Goal: Complete application form

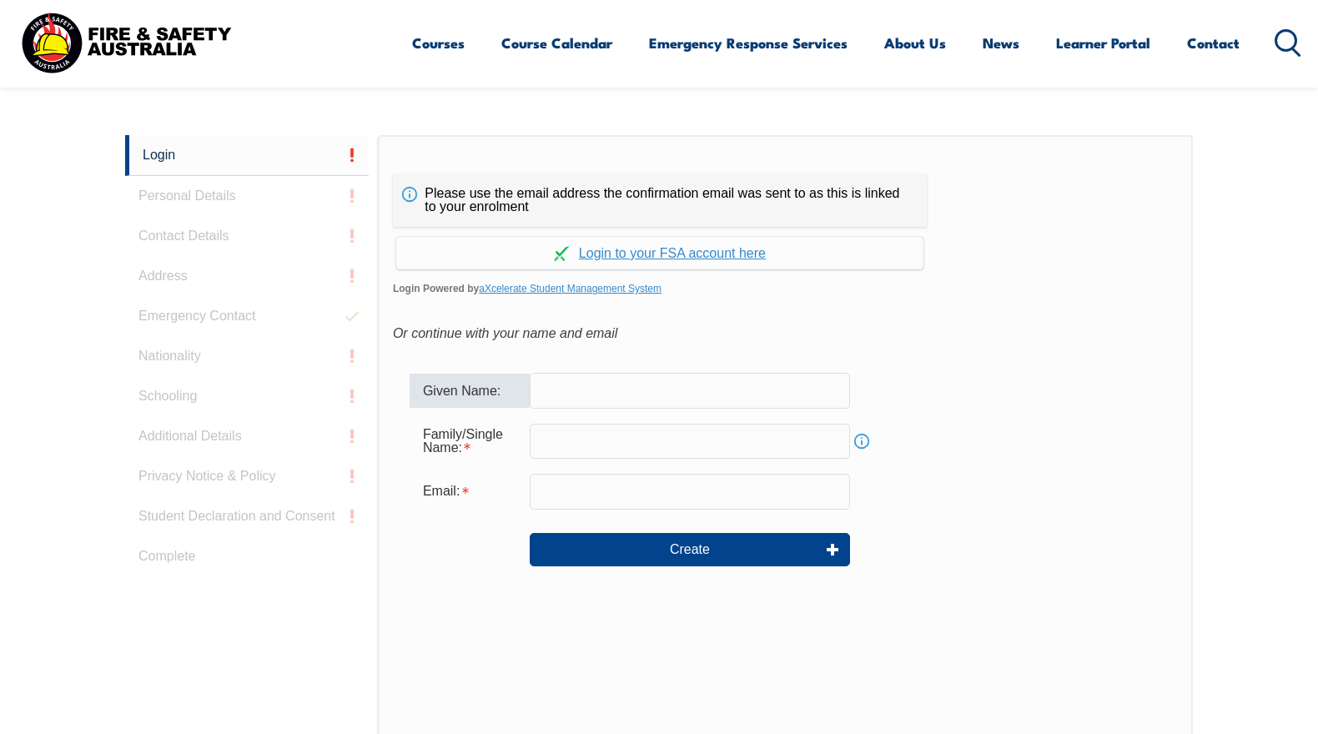
click at [562, 373] on input "text" at bounding box center [690, 390] width 320 height 35
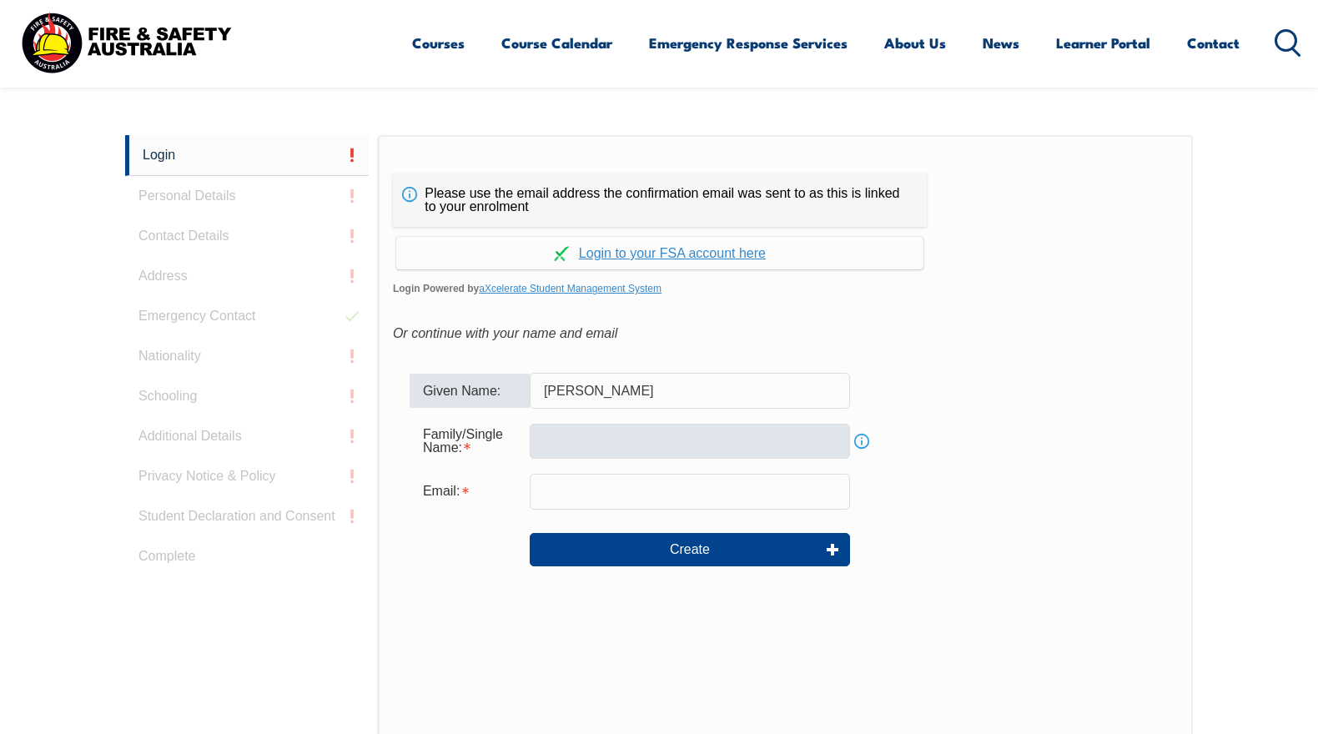
type input "Kim Chiping"
click at [560, 424] on input "text" at bounding box center [690, 441] width 320 height 35
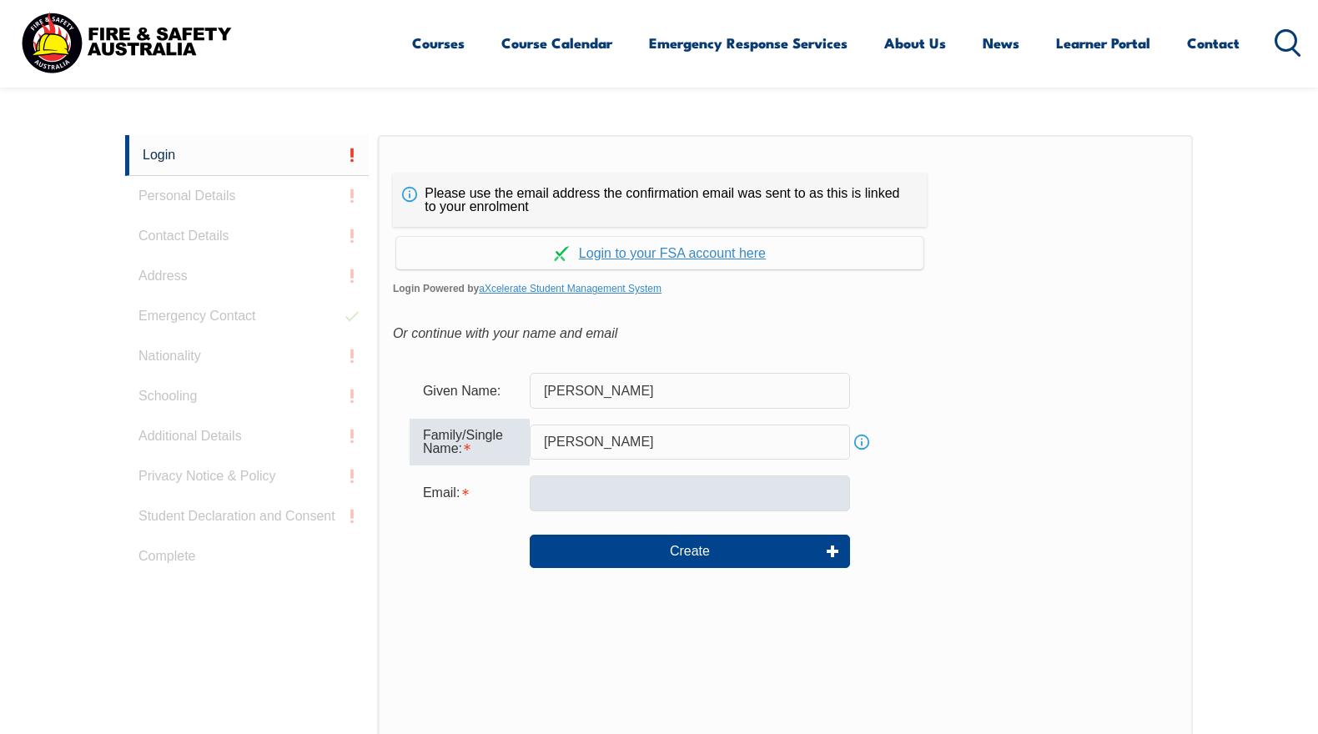
type input "Wu"
click at [556, 475] on input "email" at bounding box center [690, 492] width 320 height 35
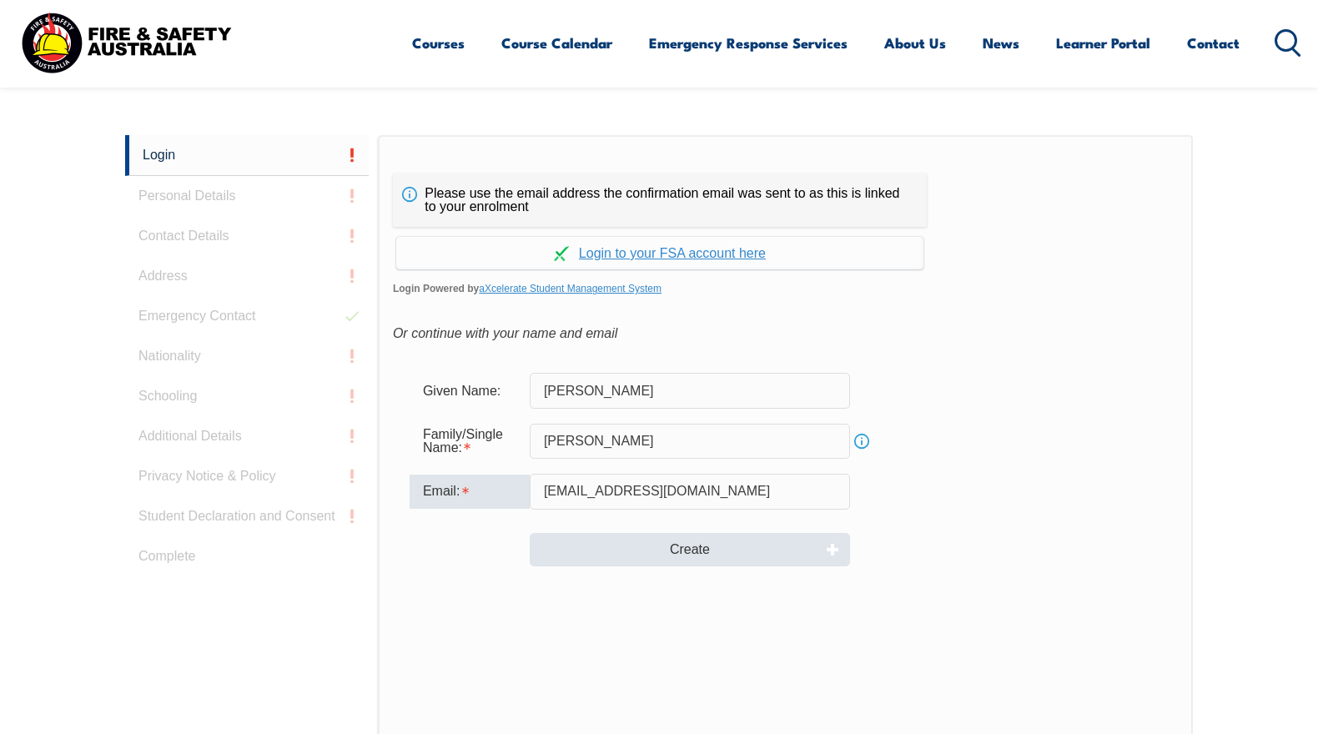
type input "chiping.wu@rmit.edu.au"
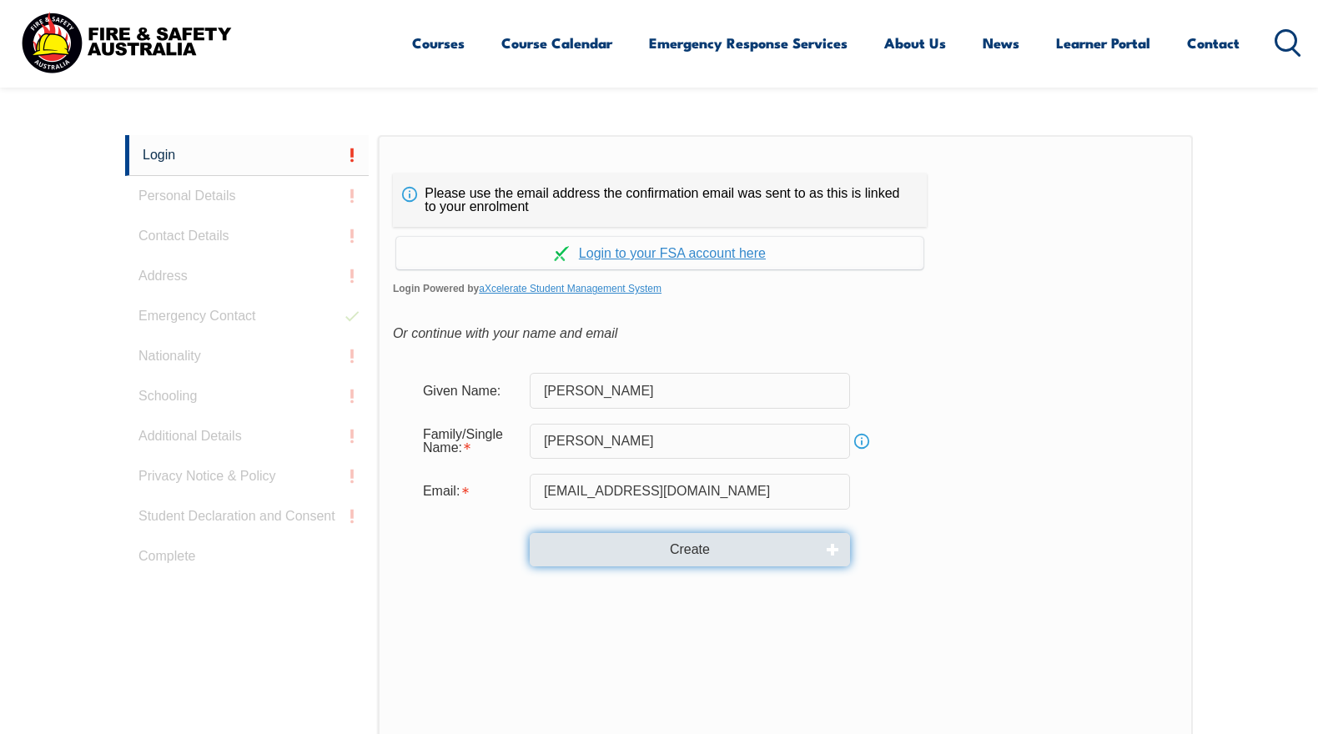
click at [686, 533] on button "Create" at bounding box center [690, 549] width 320 height 33
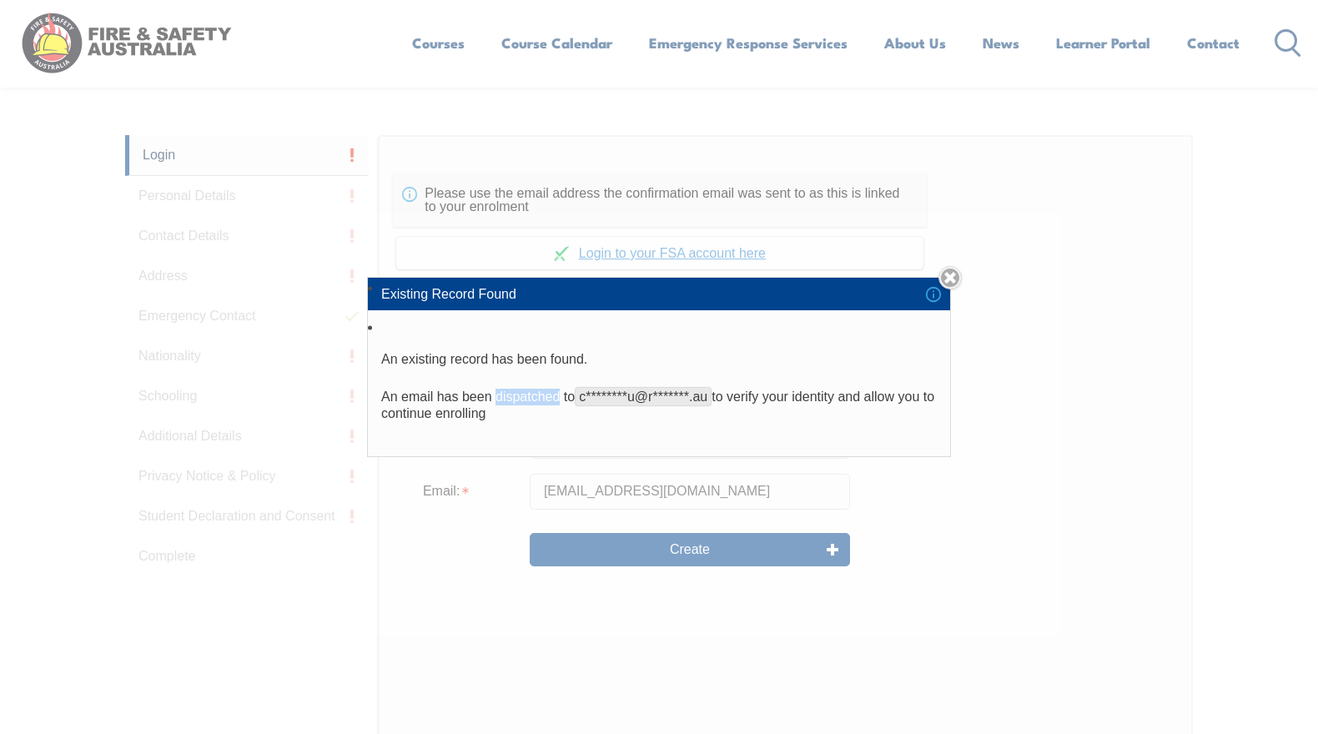
drag, startPoint x: 501, startPoint y: 394, endPoint x: 563, endPoint y: 396, distance: 61.7
click at [563, 396] on p "An email has been dispatched to c********u@r*******.au to verify your identity …" at bounding box center [658, 405] width 555 height 33
click at [685, 525] on div "Existing Record Found An existing record has been found. An email has been disp…" at bounding box center [659, 367] width 1318 height 734
click at [832, 526] on div "Existing Record Found An existing record has been found. An email has been disp…" at bounding box center [659, 367] width 1318 height 734
click at [831, 525] on div "Existing Record Found An existing record has been found. An email has been disp…" at bounding box center [659, 367] width 1318 height 734
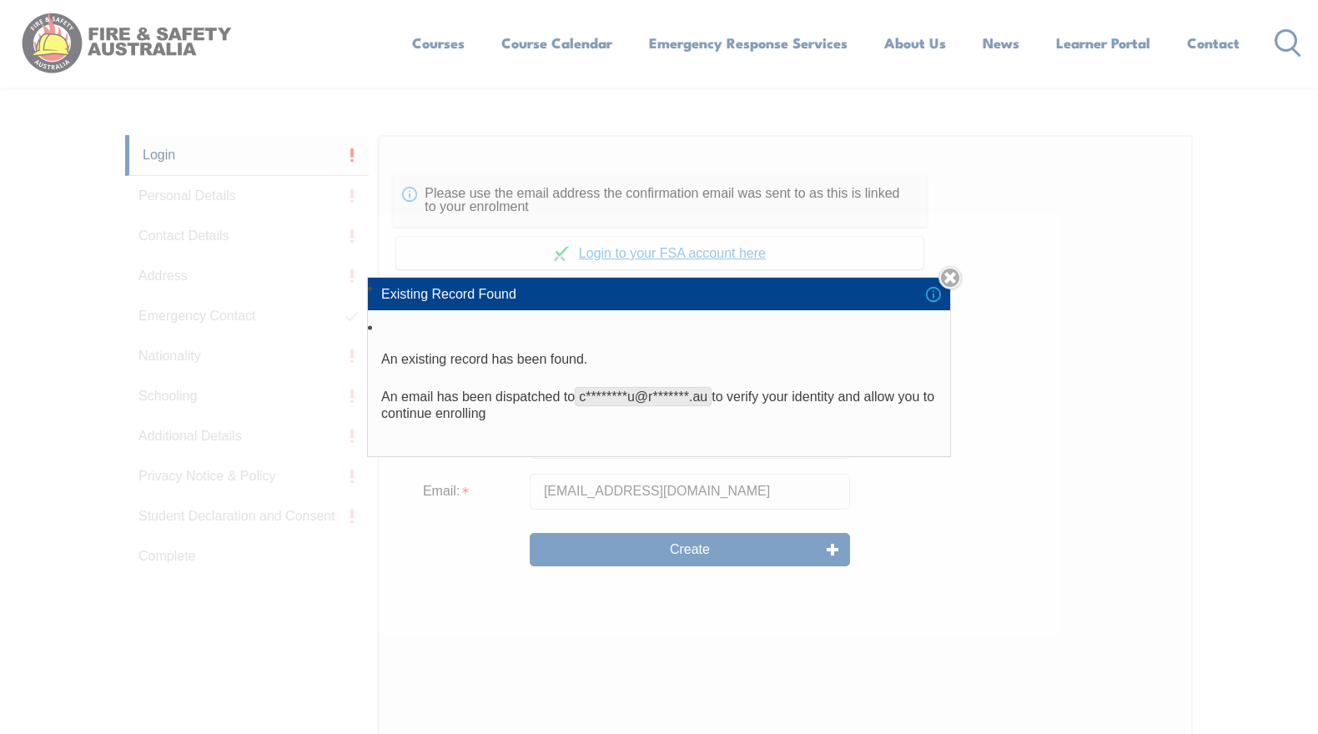
click at [832, 525] on div "Existing Record Found An existing record has been found. An email has been disp…" at bounding box center [659, 367] width 1318 height 734
click at [688, 522] on div "Existing Record Found An existing record has been found. An email has been disp…" at bounding box center [659, 367] width 1318 height 734
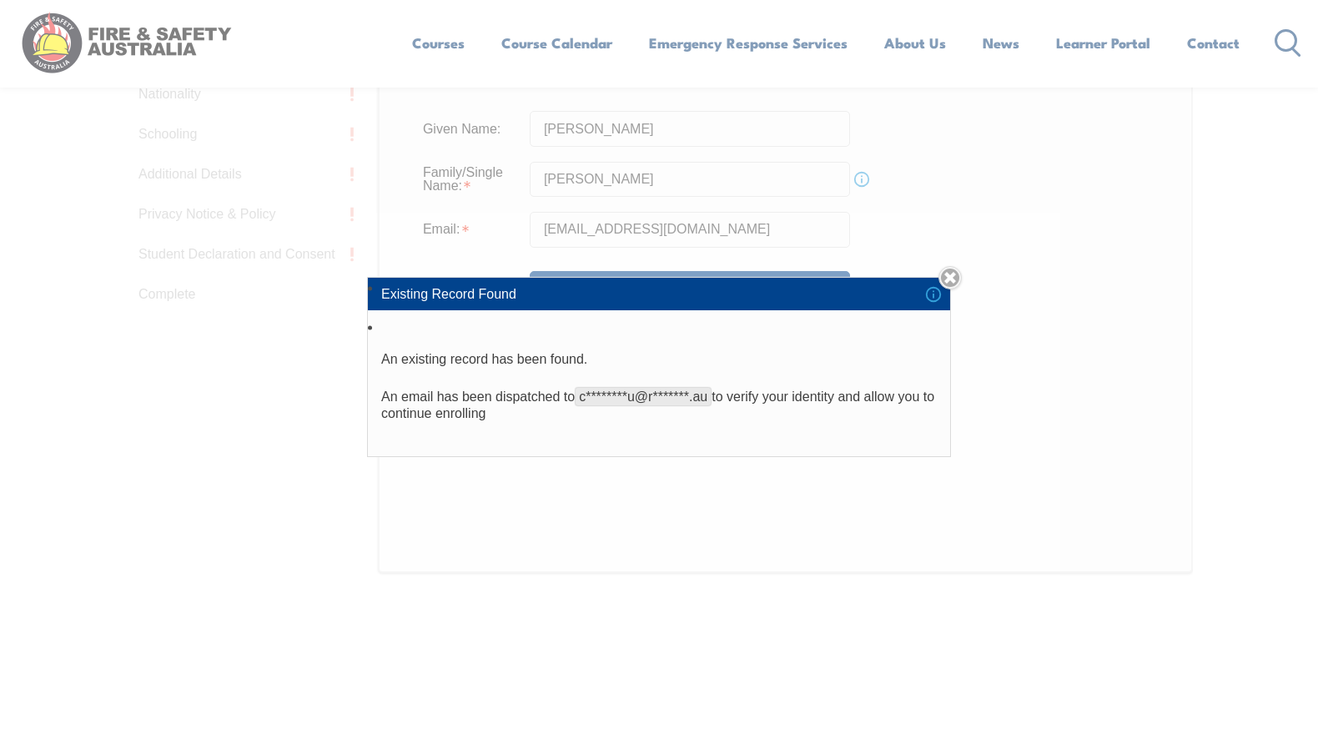
scroll to position [667, 0]
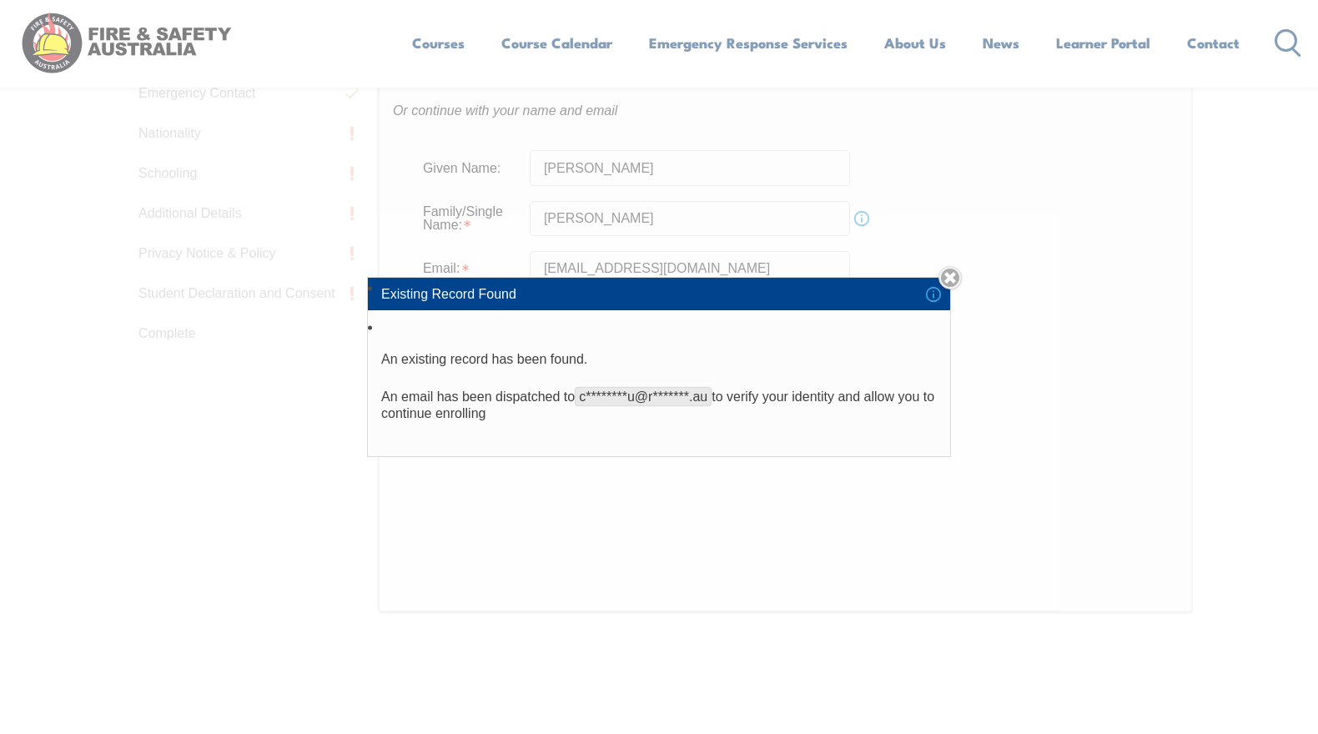
click at [475, 295] on li "Existing Record Found" at bounding box center [659, 294] width 582 height 32
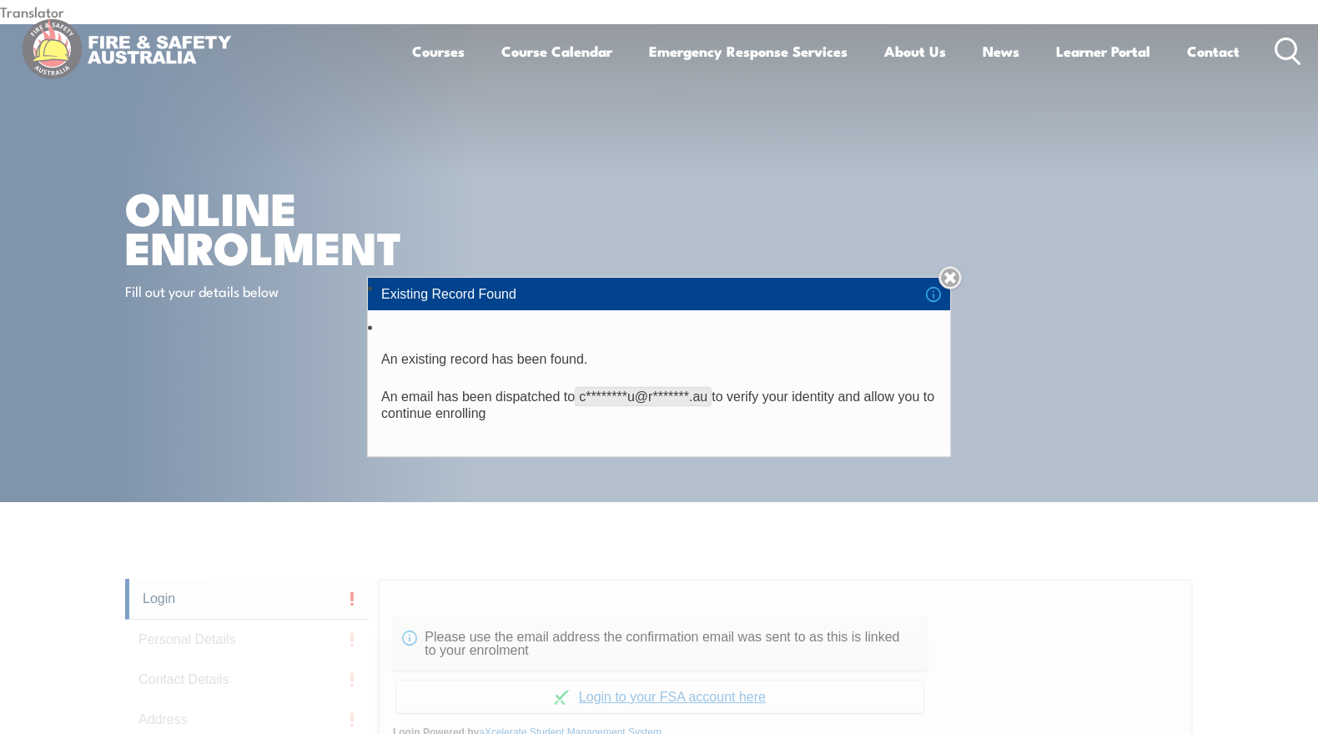
scroll to position [0, 0]
click at [1031, 139] on div "Existing Record Found An existing record has been found. An email has been disp…" at bounding box center [659, 367] width 1318 height 734
drag, startPoint x: 98, startPoint y: 119, endPoint x: 93, endPoint y: 112, distance: 9.5
click at [97, 117] on div "Existing Record Found An existing record has been found. An email has been disp…" at bounding box center [659, 367] width 1318 height 734
click at [324, 241] on div "Existing Record Found An existing record has been found. An email has been disp…" at bounding box center [659, 367] width 1318 height 734
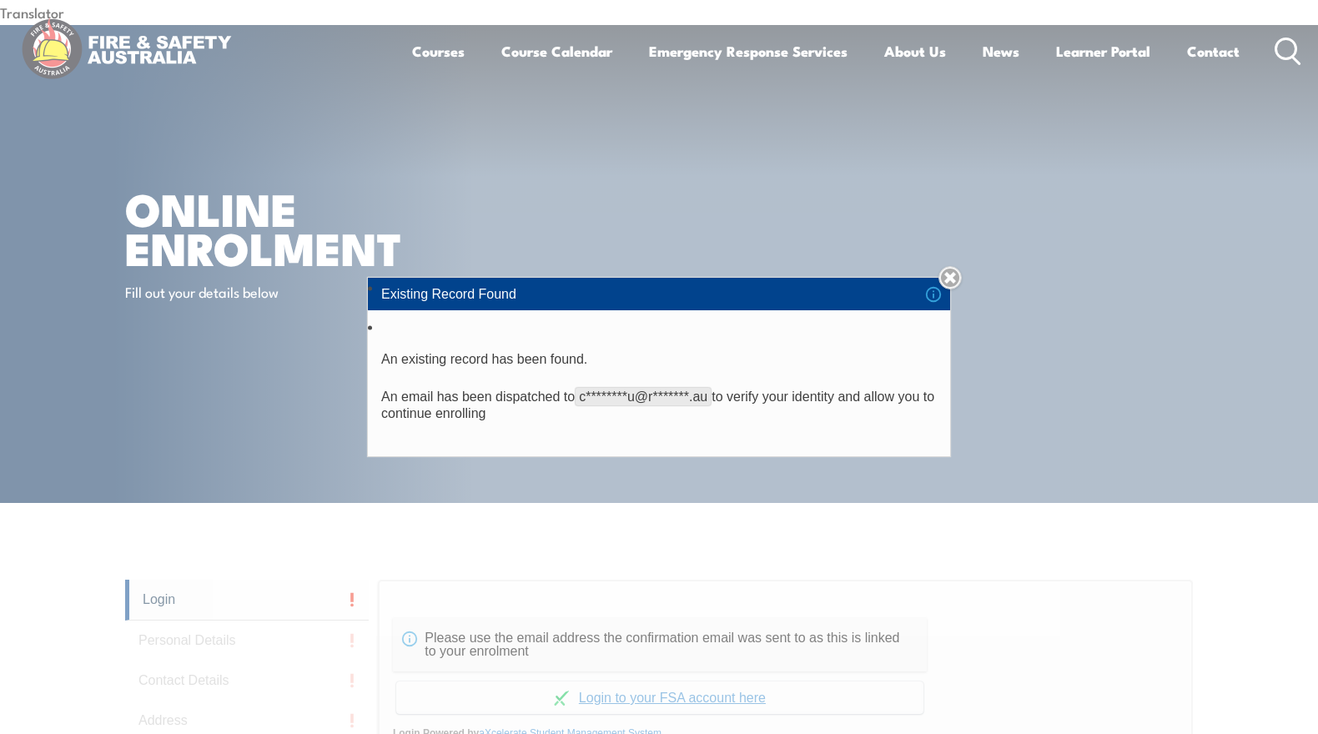
click at [956, 278] on link "Close" at bounding box center [949, 277] width 23 height 23
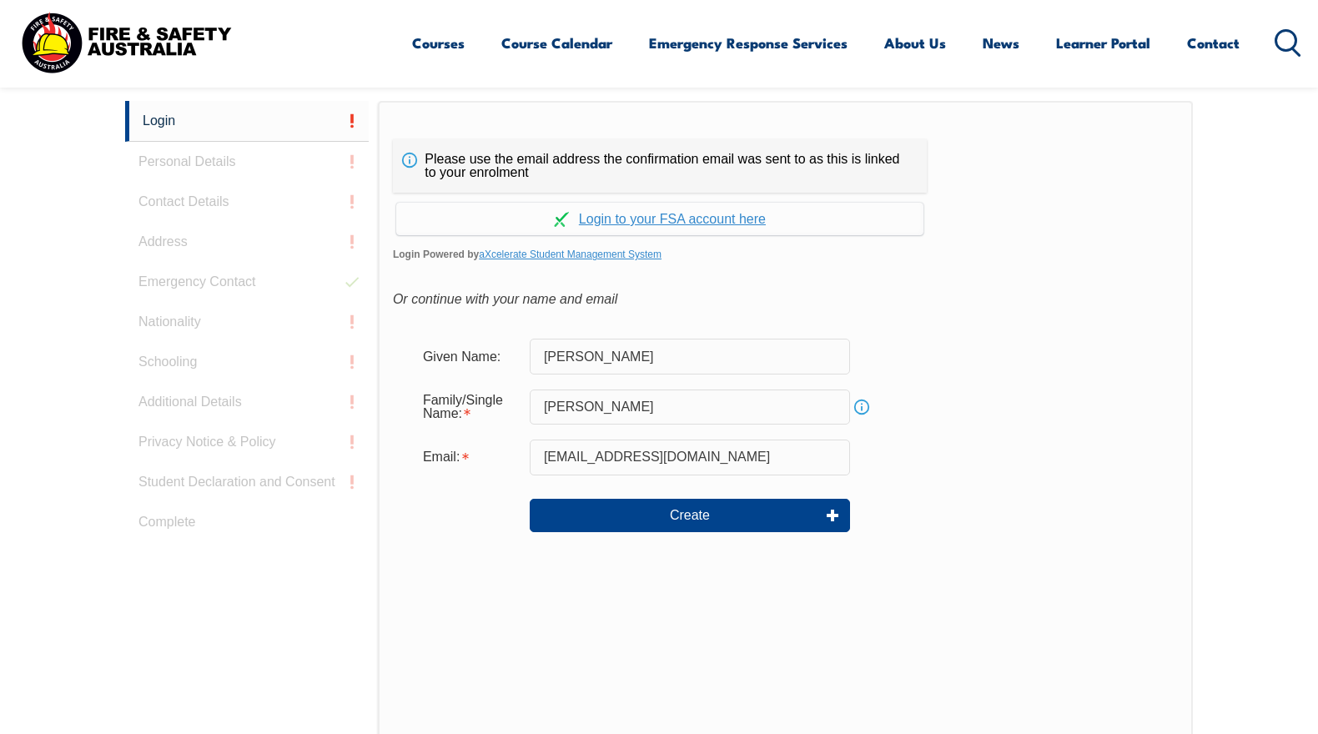
scroll to position [500, 0]
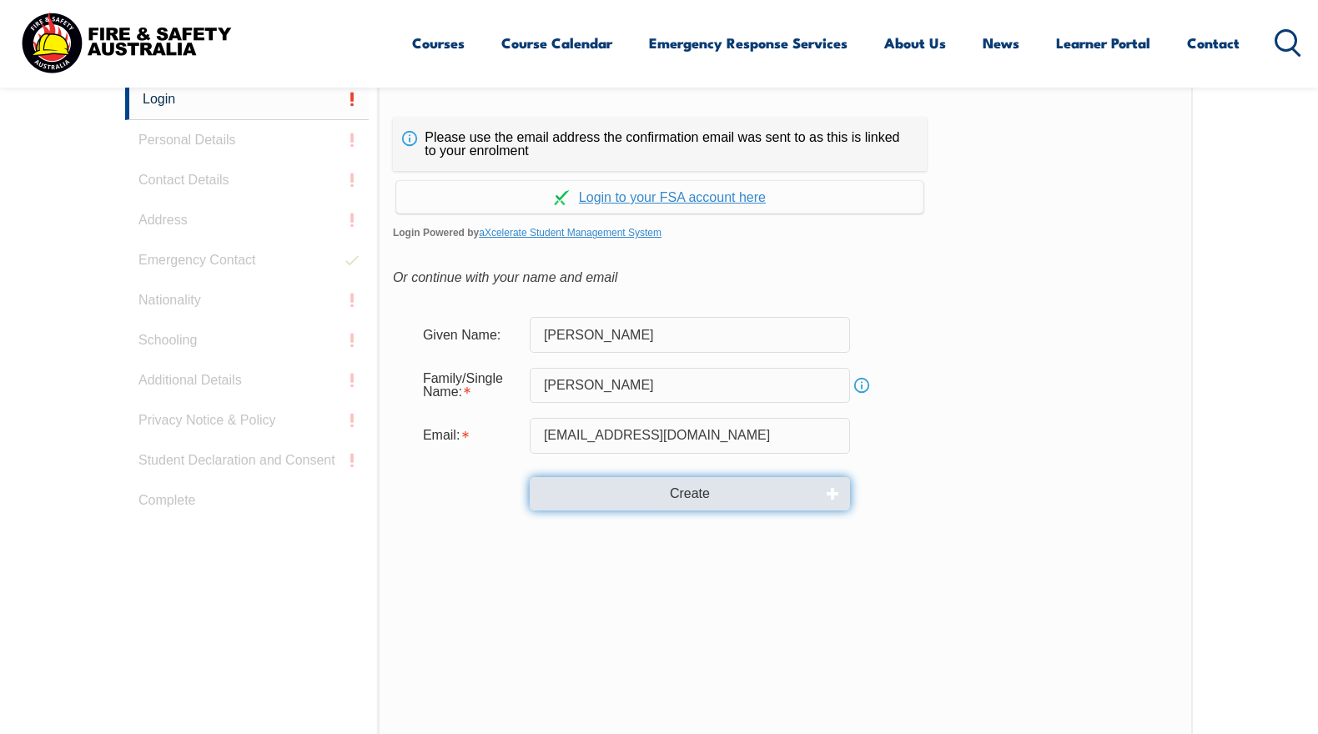
click at [693, 477] on button "Create" at bounding box center [690, 493] width 320 height 33
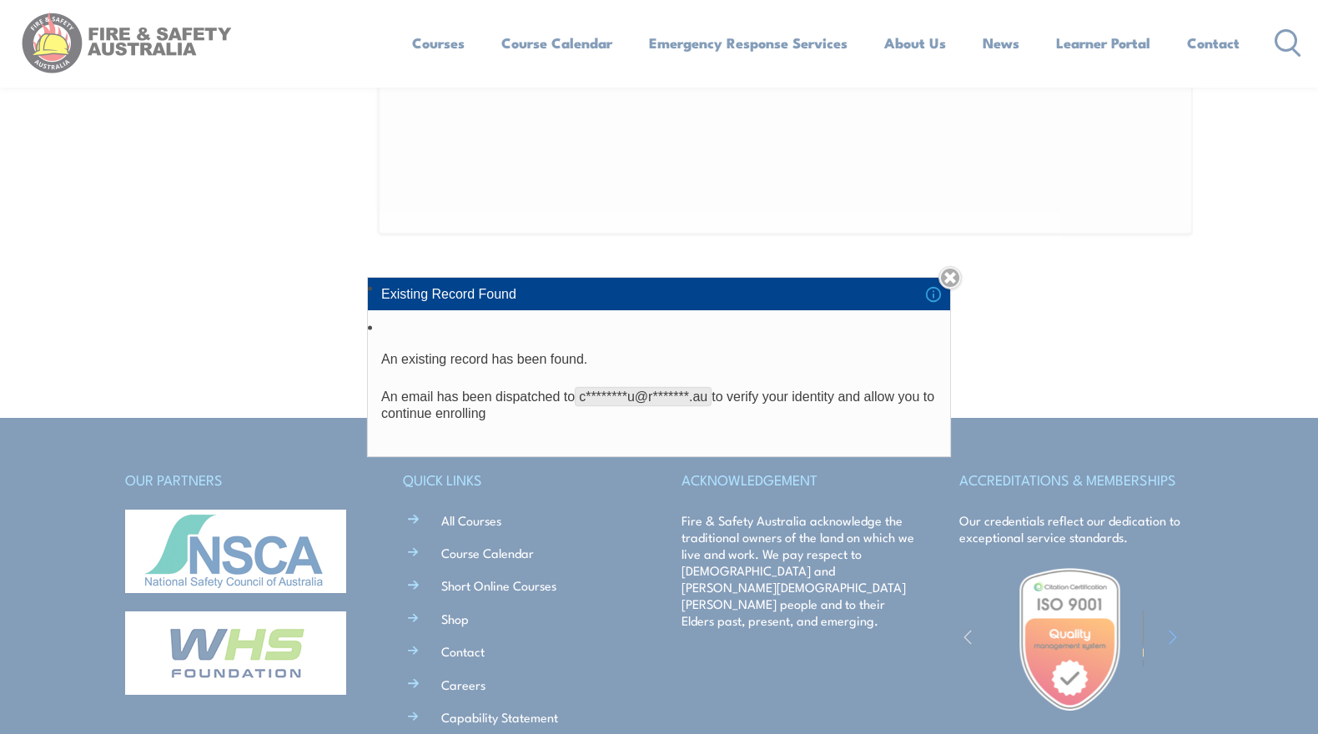
scroll to position [1084, 0]
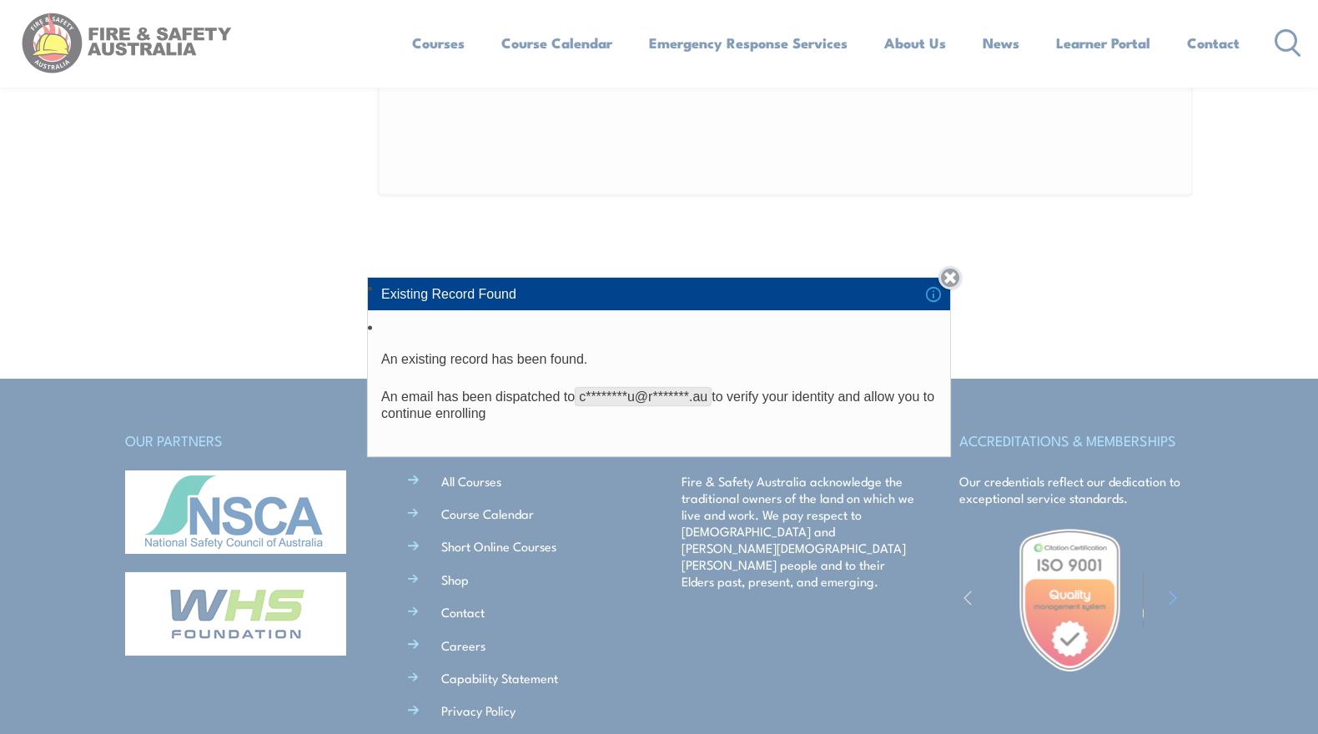
click at [958, 279] on link "Close" at bounding box center [949, 277] width 23 height 23
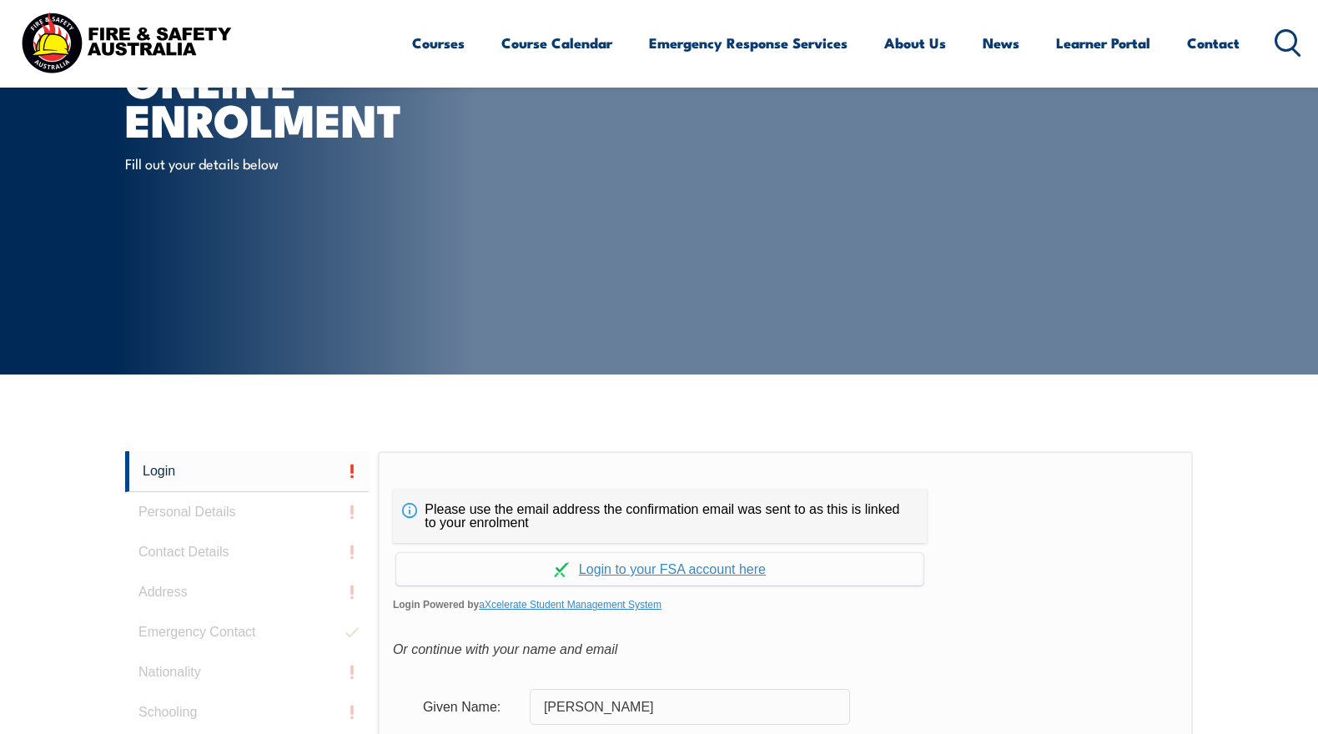
scroll to position [167, 0]
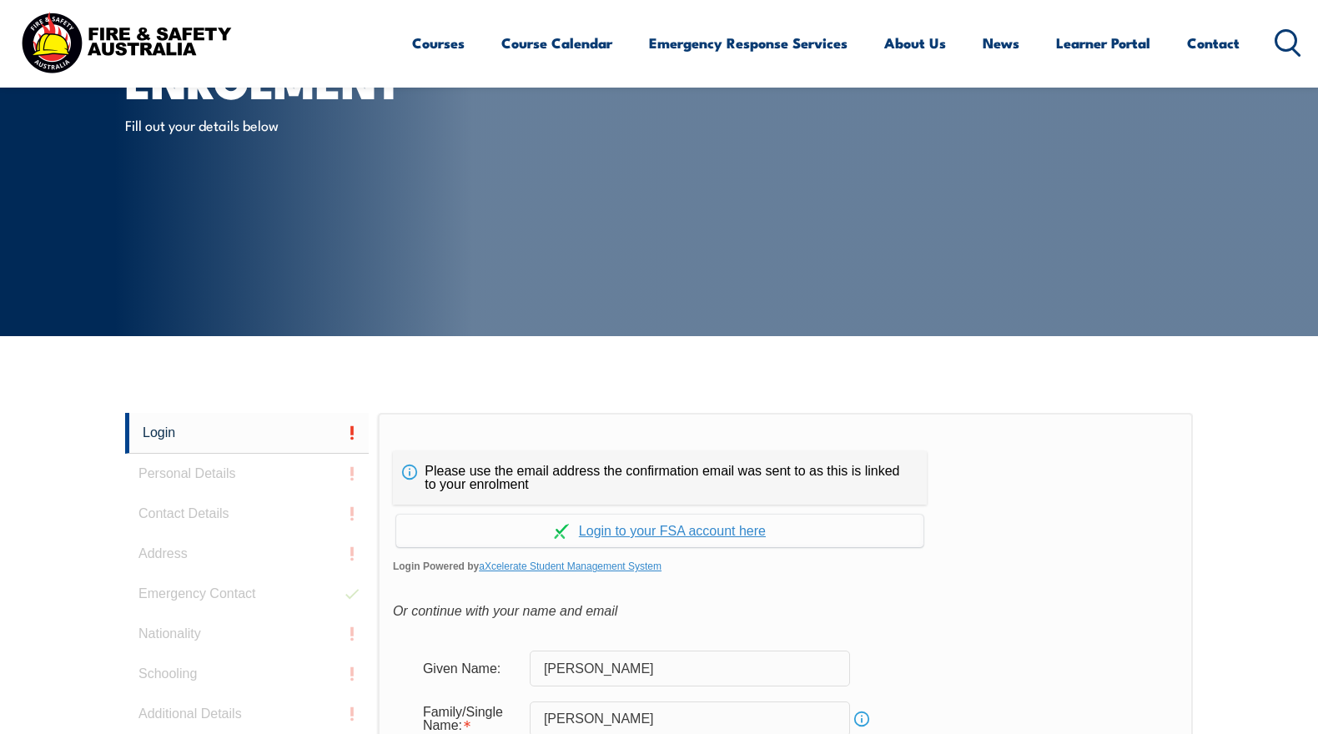
click at [198, 413] on link "Login" at bounding box center [247, 433] width 244 height 41
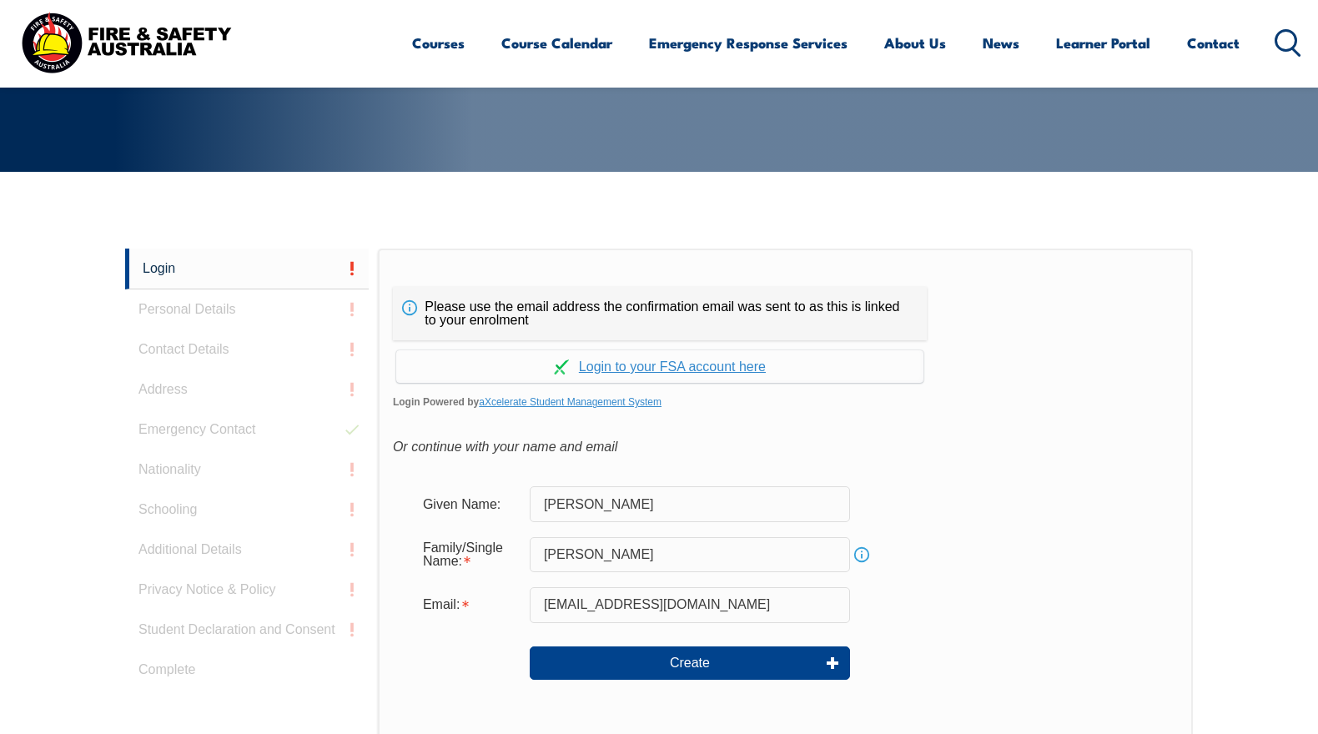
scroll to position [471, 0]
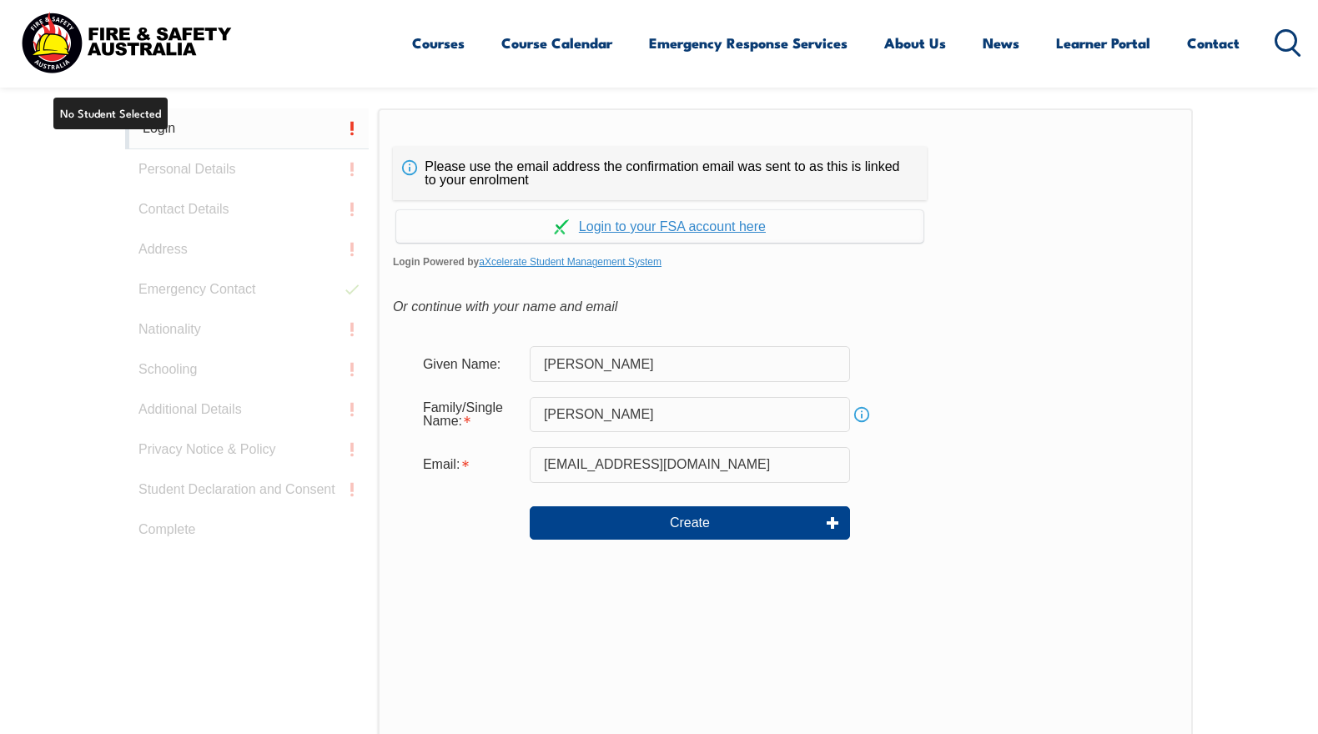
click at [180, 108] on link "Login" at bounding box center [247, 128] width 244 height 41
click at [179, 108] on link "Login" at bounding box center [247, 128] width 244 height 41
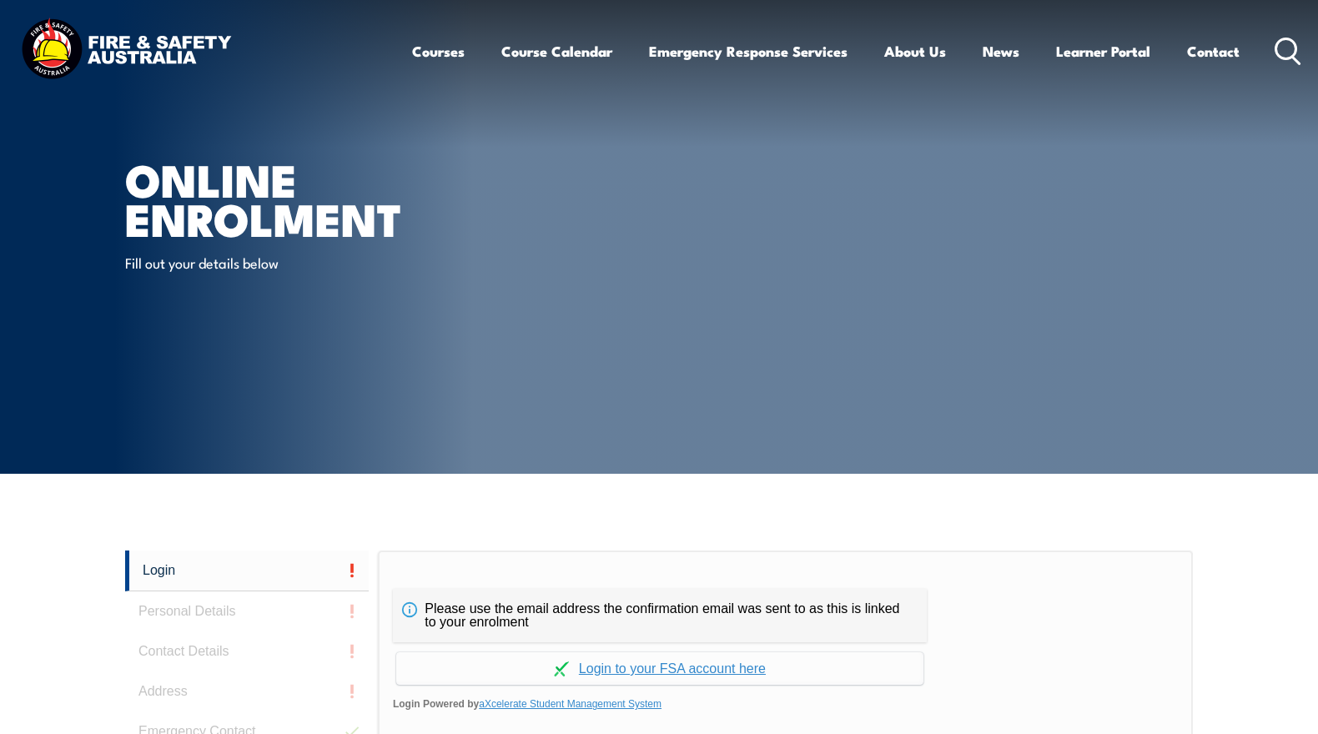
scroll to position [0, 0]
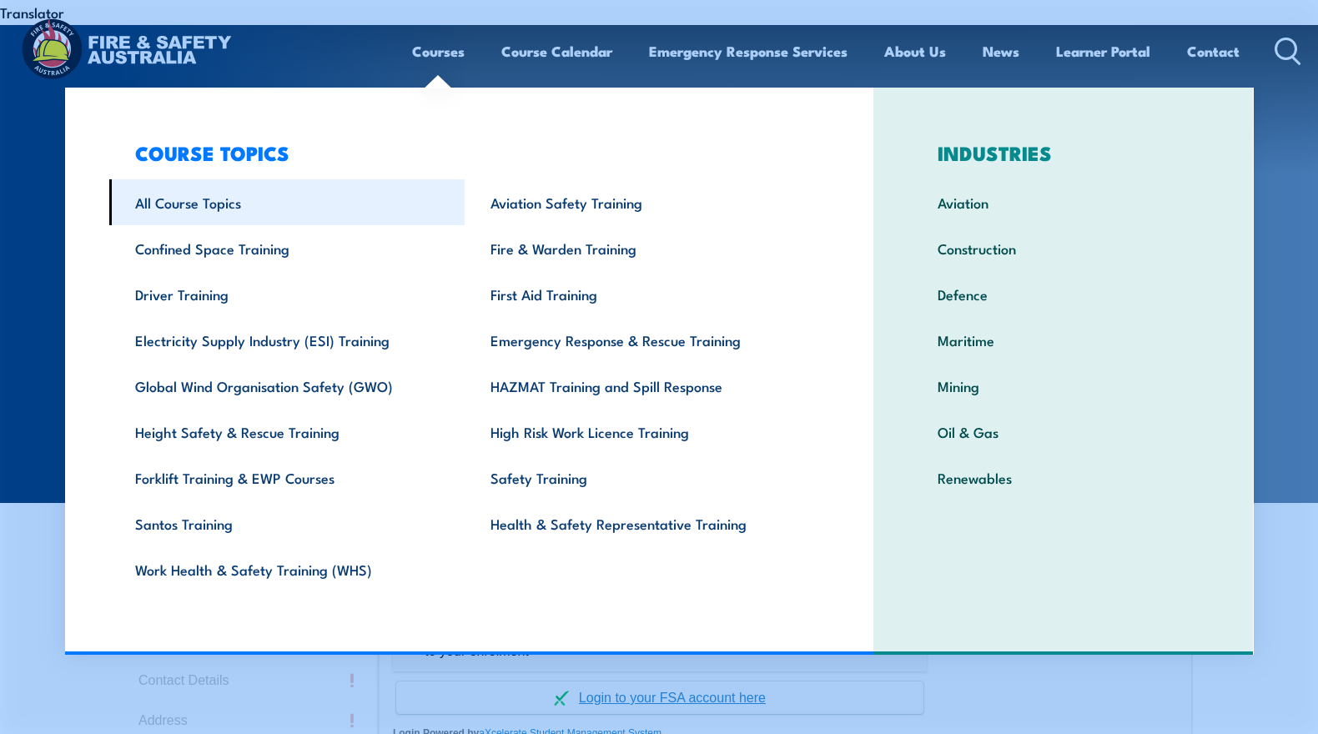
click at [187, 203] on link "All Course Topics" at bounding box center [287, 202] width 356 height 46
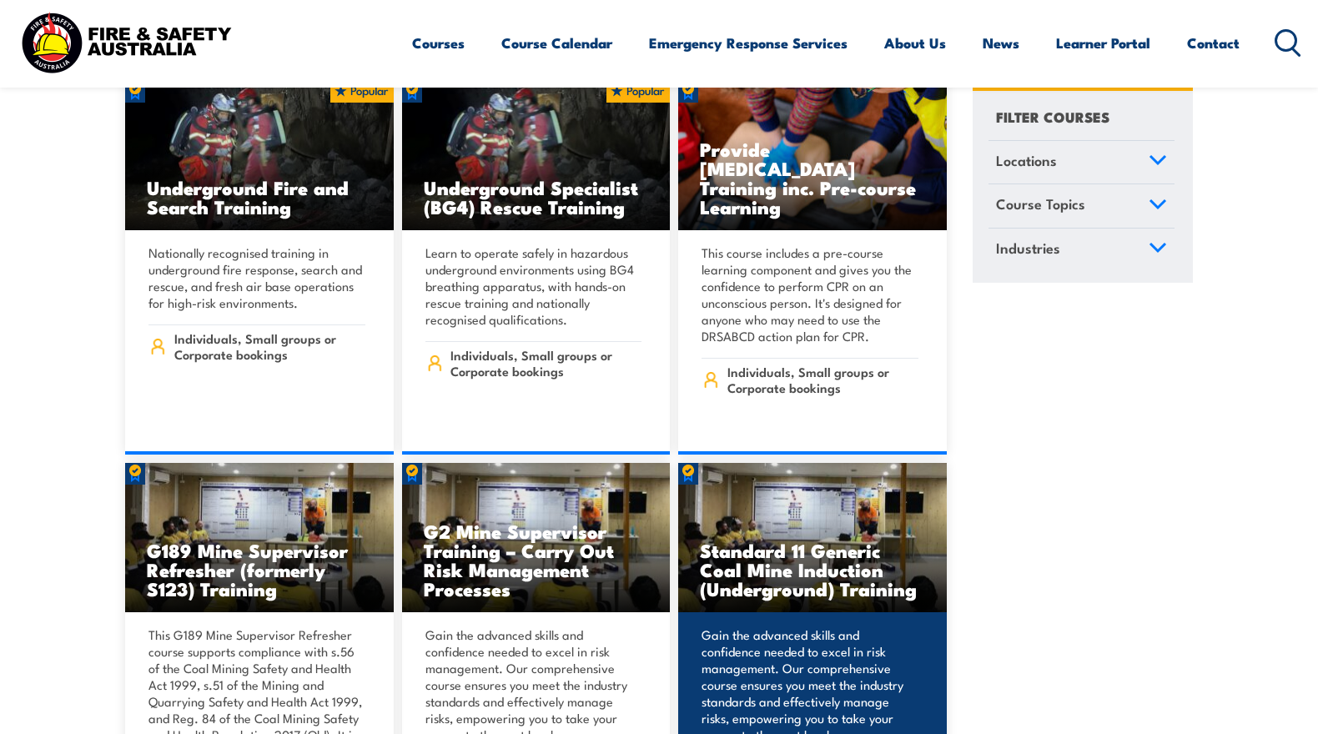
scroll to position [584, 0]
